Goal: Transaction & Acquisition: Purchase product/service

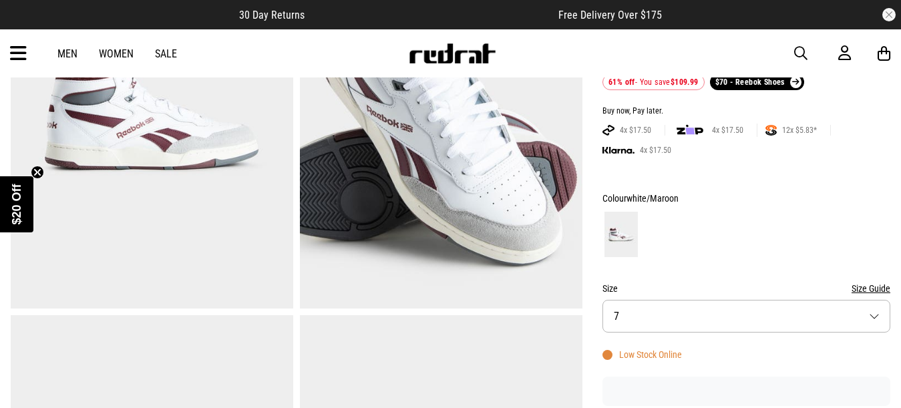
click at [877, 314] on button "Size 7" at bounding box center [747, 316] width 288 height 33
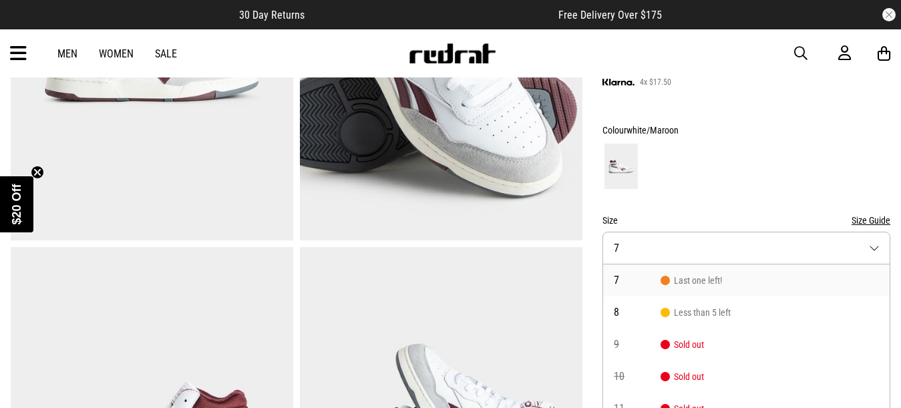
click at [873, 221] on button "Size Guide" at bounding box center [871, 220] width 39 height 16
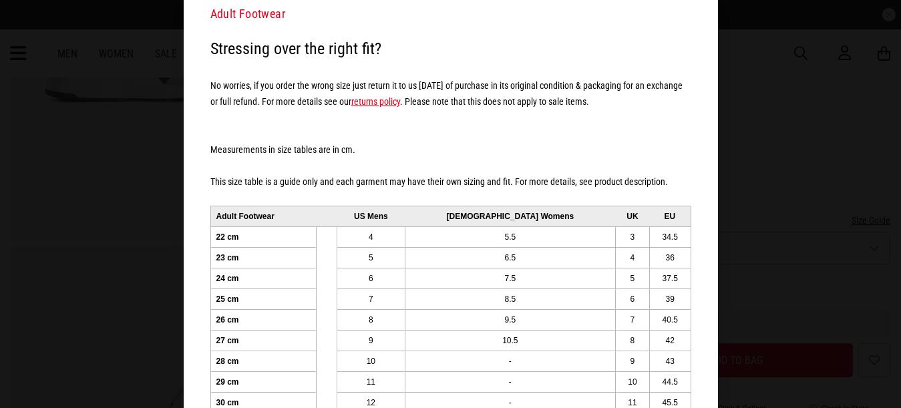
scroll to position [152, 0]
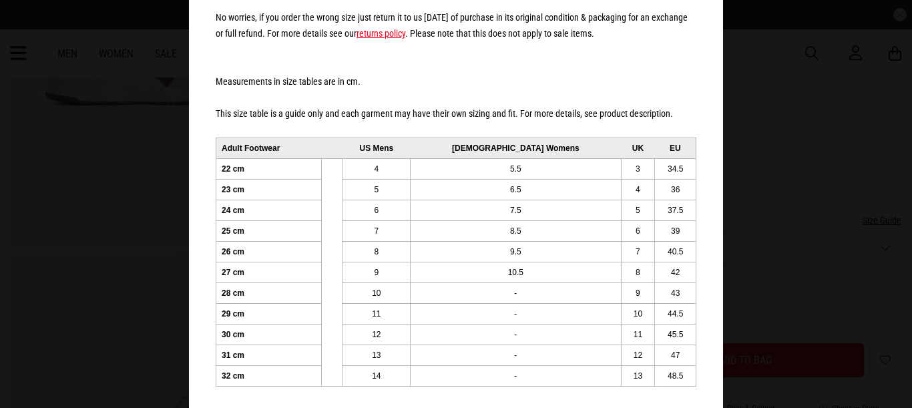
click at [753, 64] on div "Reebok Adult Footwear Adult Footwear Stressing over the right fit? No worries, …" at bounding box center [456, 204] width 912 height 408
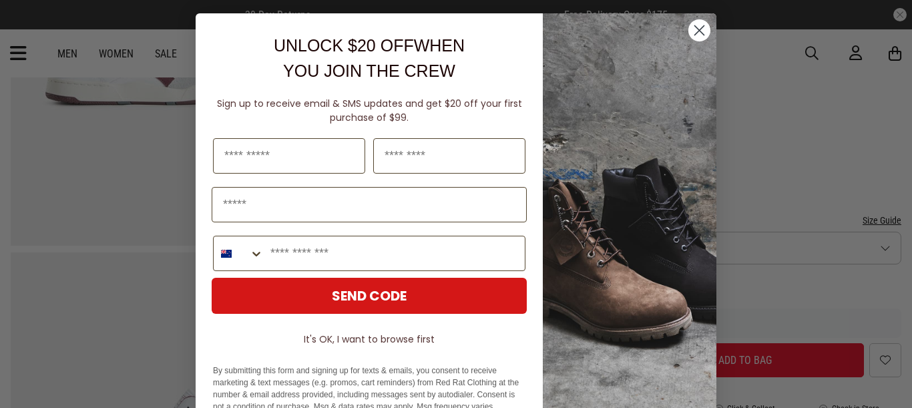
drag, startPoint x: 693, startPoint y: 31, endPoint x: 707, endPoint y: 62, distance: 33.8
click at [695, 31] on icon "Close dialog" at bounding box center [699, 30] width 9 height 9
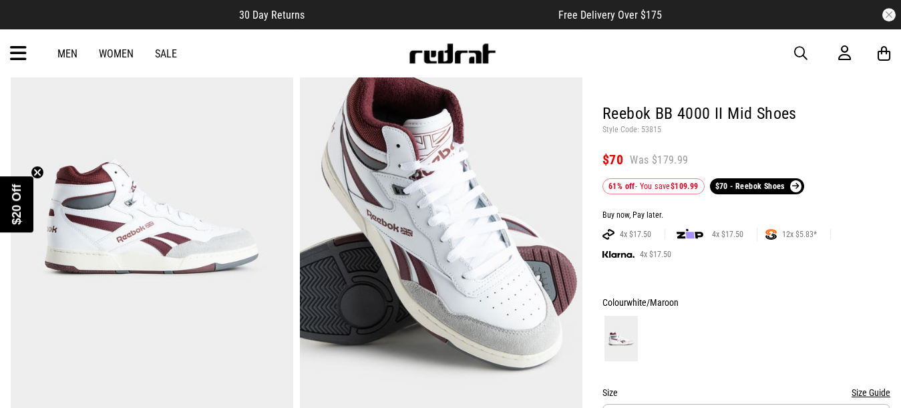
scroll to position [68, 0]
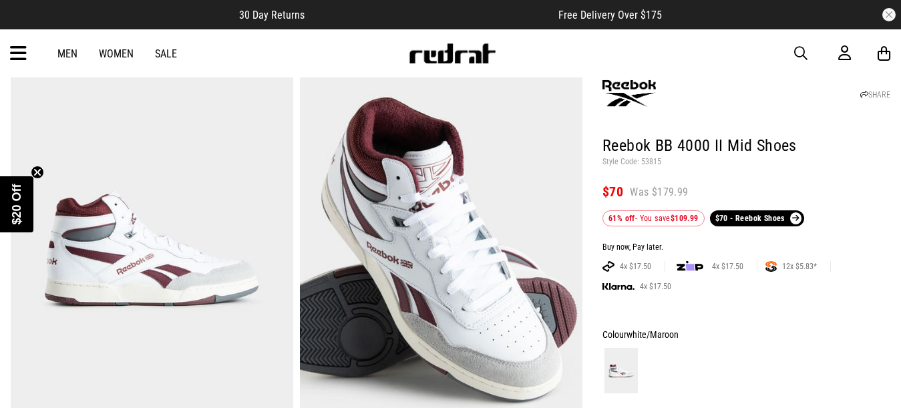
click at [407, 237] on img at bounding box center [441, 249] width 283 height 389
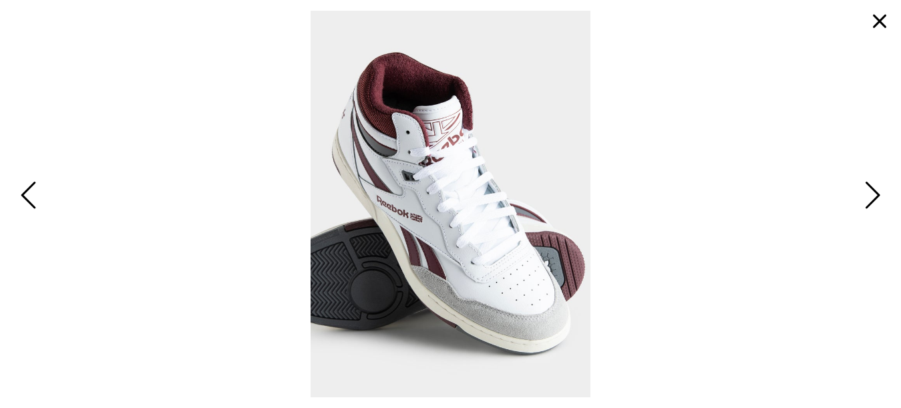
click at [875, 198] on span "Next" at bounding box center [870, 196] width 21 height 39
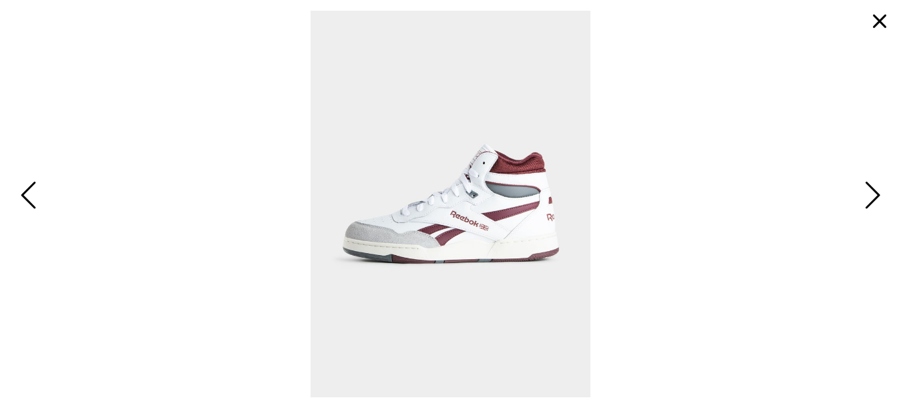
click at [875, 196] on span "Next" at bounding box center [870, 196] width 21 height 39
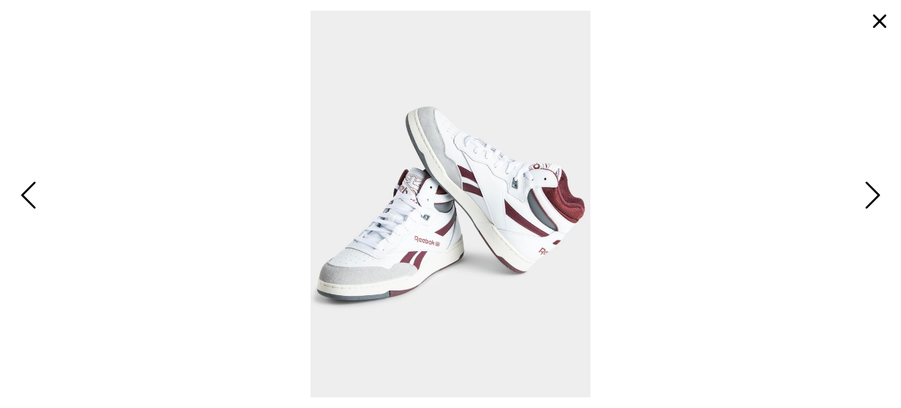
click at [875, 196] on span "Next" at bounding box center [870, 196] width 21 height 39
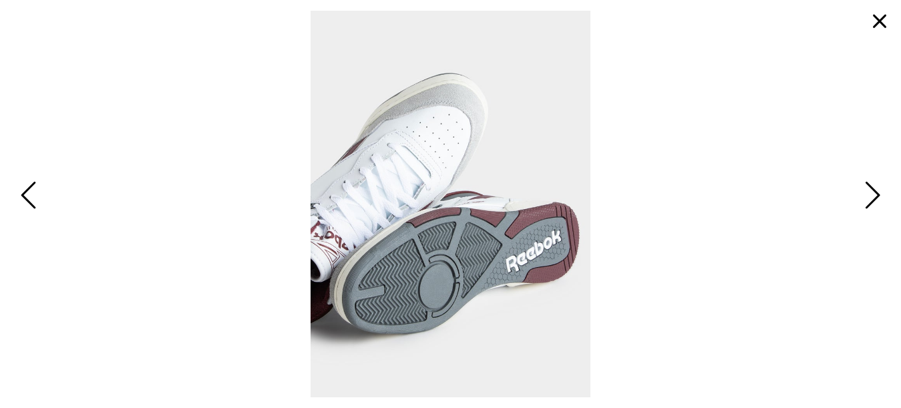
click at [875, 196] on span "Next" at bounding box center [870, 196] width 21 height 39
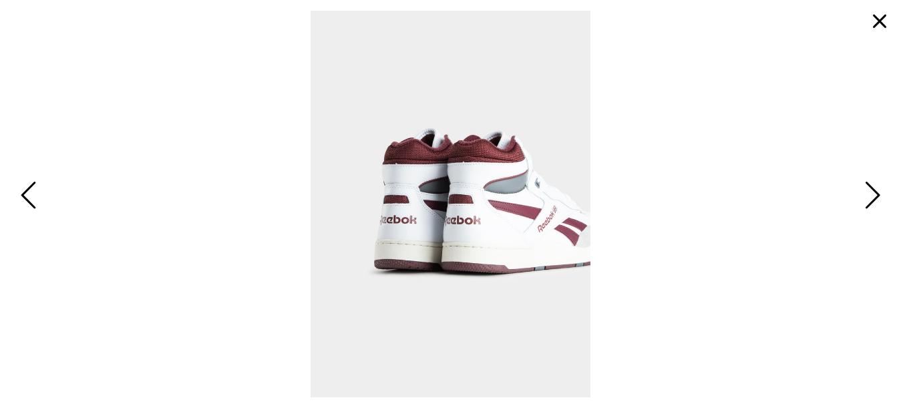
click at [22, 190] on span "Previous" at bounding box center [30, 196] width 21 height 39
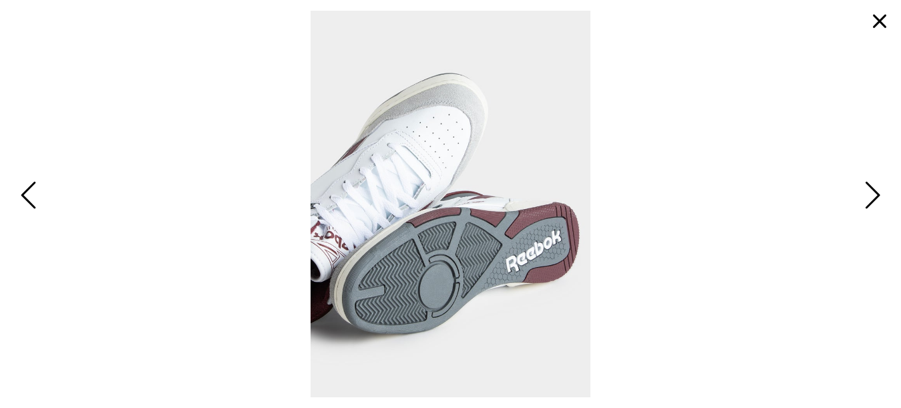
click at [872, 191] on span "Next" at bounding box center [870, 196] width 21 height 39
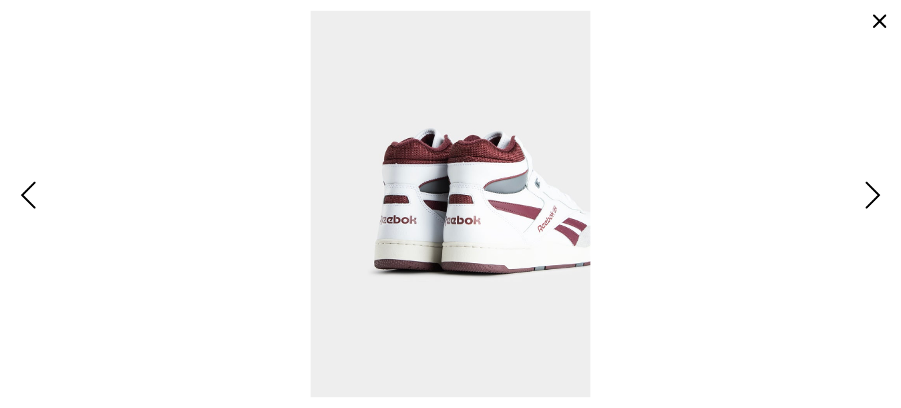
click at [872, 192] on span "Next" at bounding box center [870, 196] width 21 height 39
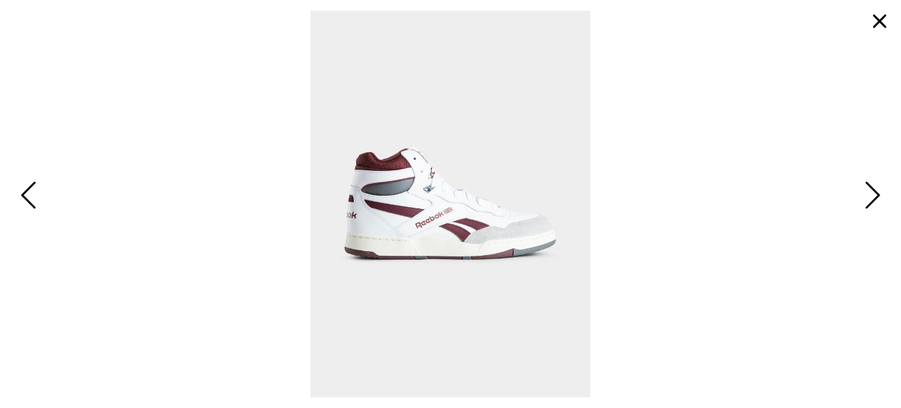
click at [29, 190] on span "Previous" at bounding box center [30, 196] width 21 height 39
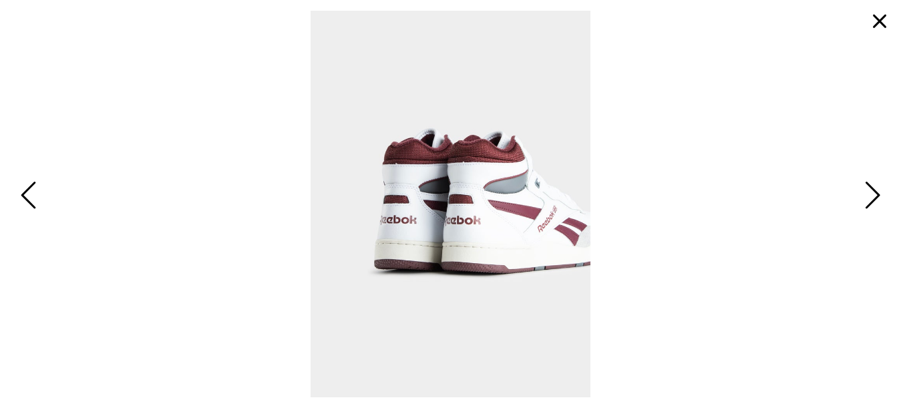
click at [872, 193] on span "Next" at bounding box center [870, 196] width 21 height 39
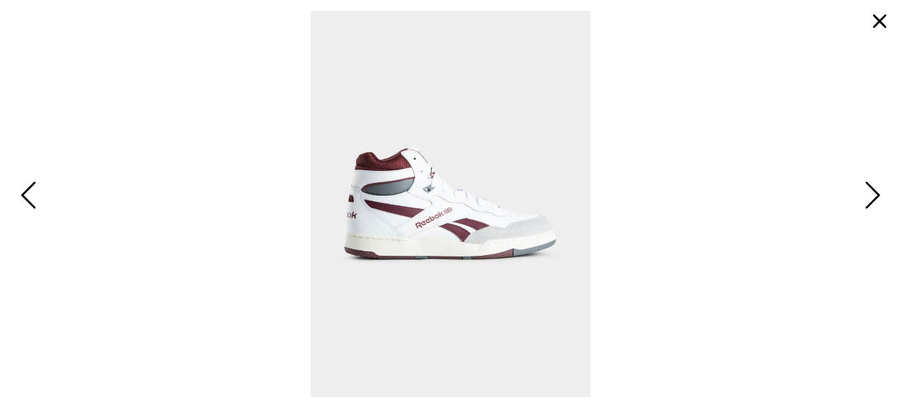
click at [874, 192] on span "Next" at bounding box center [870, 196] width 21 height 39
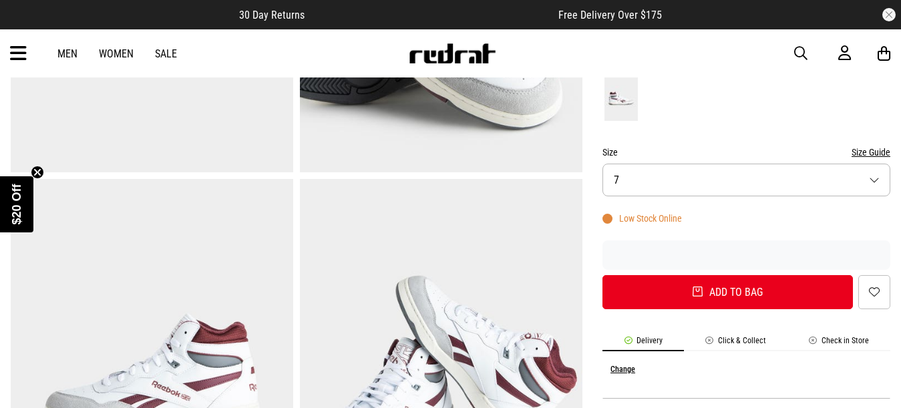
scroll to position [136, 0]
